Goal: Task Accomplishment & Management: Manage account settings

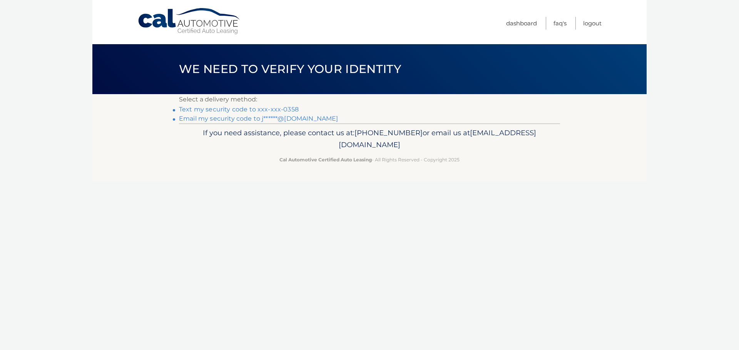
click at [288, 109] on link "Text my security code to xxx-xxx-0358" at bounding box center [239, 109] width 120 height 7
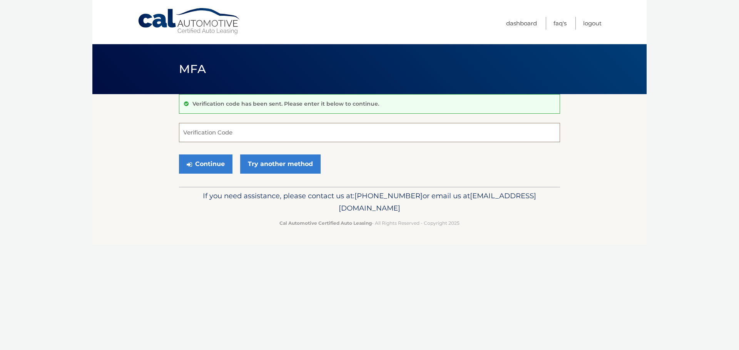
click at [287, 137] on input "Verification Code" at bounding box center [369, 132] width 381 height 19
type input "354103"
click at [179, 155] on button "Continue" at bounding box center [205, 164] width 53 height 19
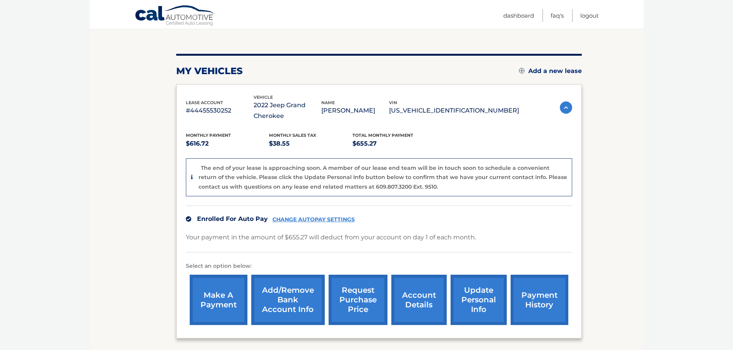
scroll to position [90, 0]
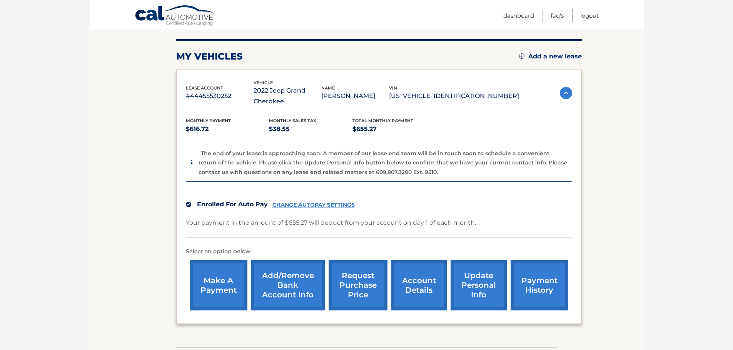
click at [427, 284] on link "account details" at bounding box center [418, 285] width 55 height 50
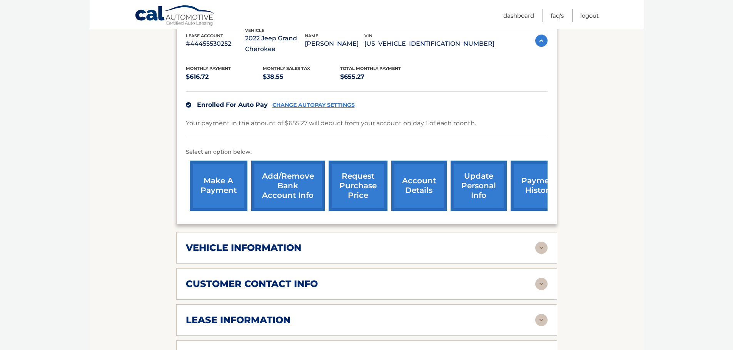
scroll to position [180, 0]
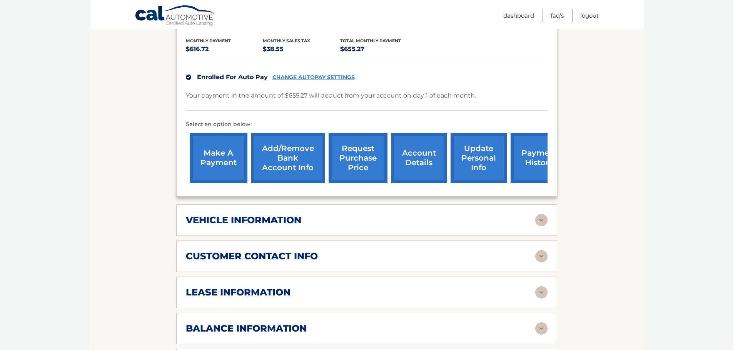
click at [540, 295] on img at bounding box center [541, 293] width 12 height 12
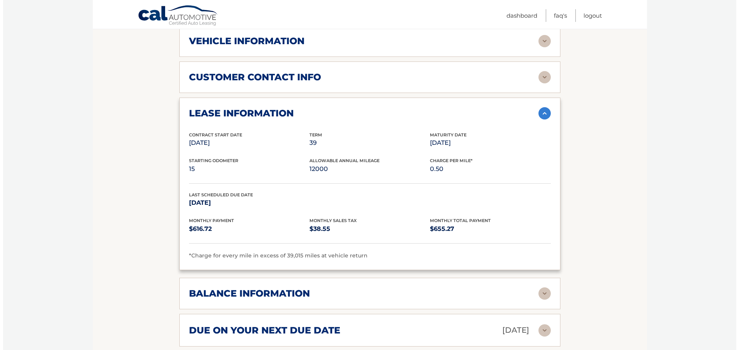
scroll to position [0, 0]
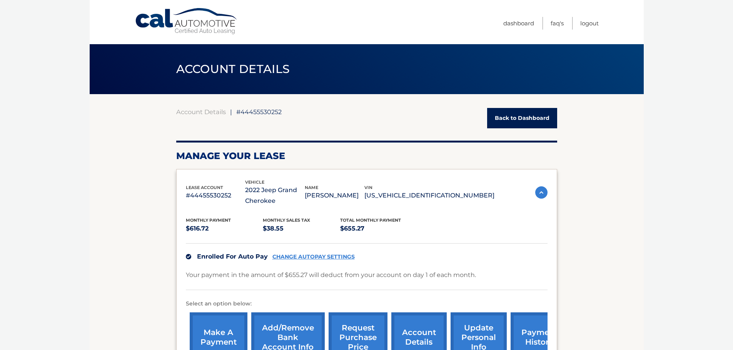
click at [369, 335] on link "request purchase price" at bounding box center [357, 338] width 59 height 50
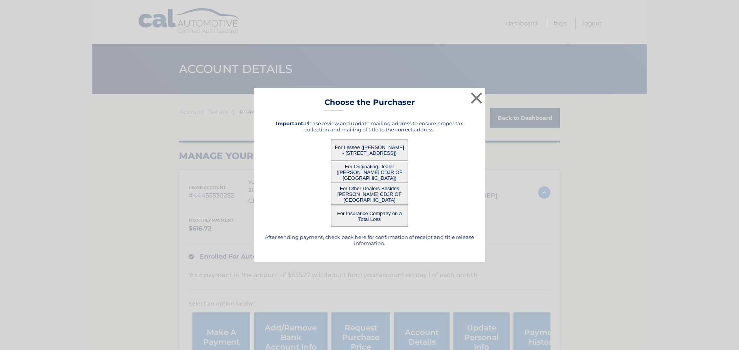
click at [380, 145] on button "For Lessee ([PERSON_NAME] - [STREET_ADDRESS])" at bounding box center [369, 150] width 77 height 21
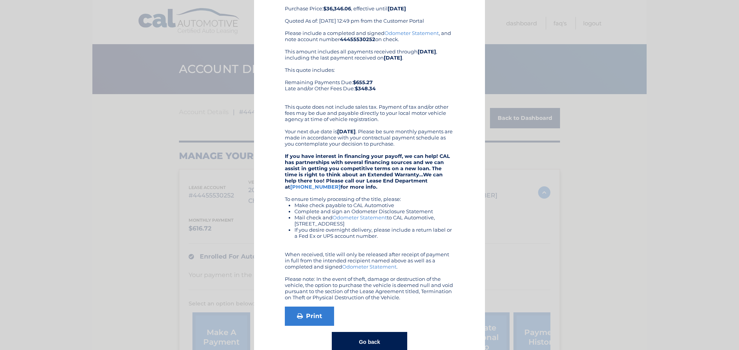
scroll to position [59, 0]
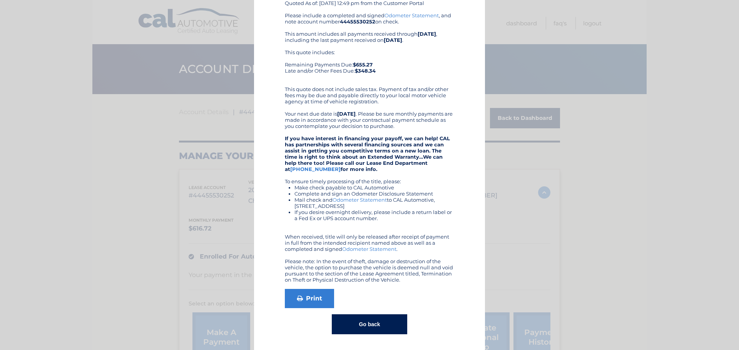
click at [372, 318] on button "Go back" at bounding box center [369, 325] width 75 height 20
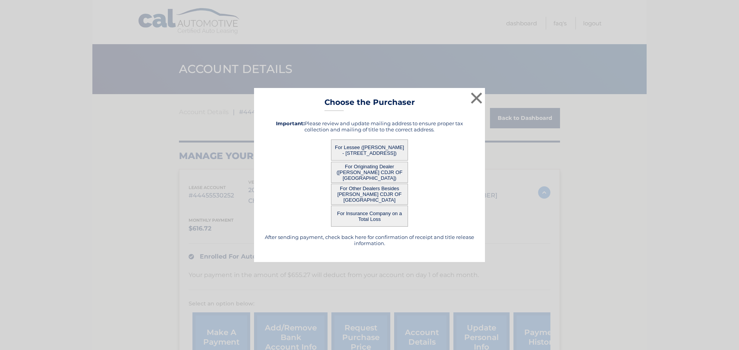
scroll to position [0, 0]
click at [477, 99] on button "×" at bounding box center [475, 97] width 15 height 15
